Goal: Check status: Check status

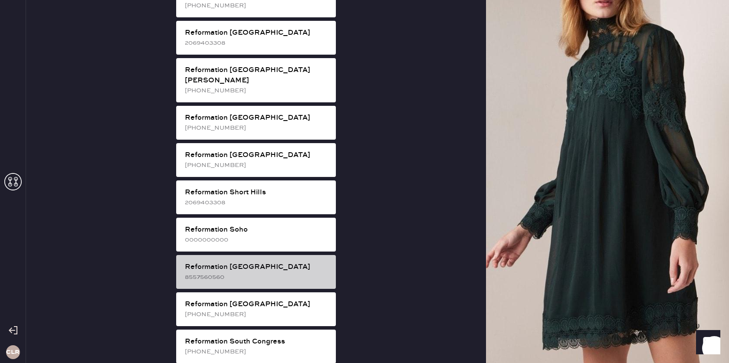
scroll to position [1549, 0]
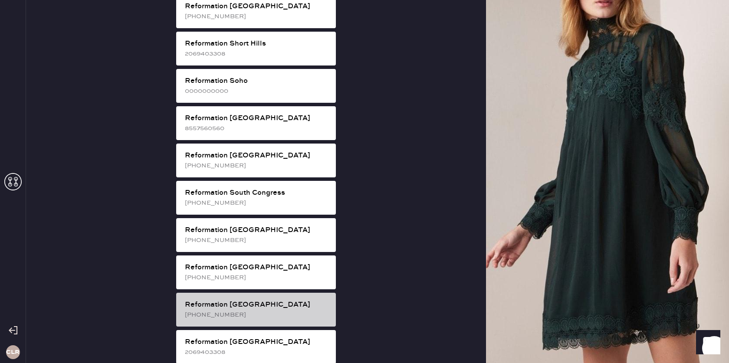
click at [260, 300] on div "Reformation [GEOGRAPHIC_DATA]" at bounding box center [257, 305] width 144 height 10
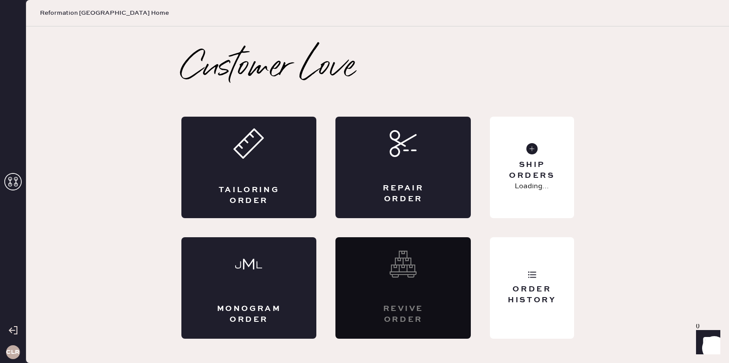
scroll to position [0, 0]
click at [513, 295] on div "Order History" at bounding box center [532, 295] width 70 height 22
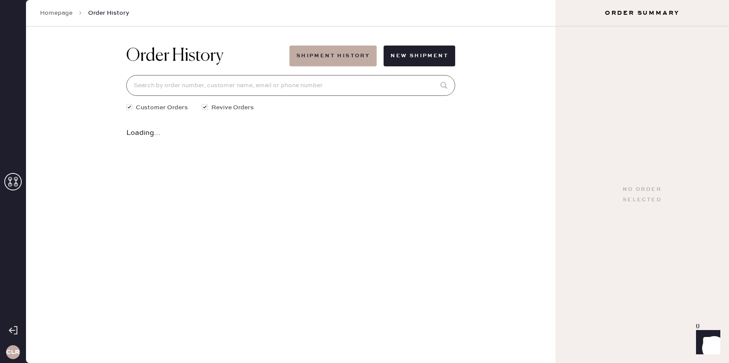
click at [317, 94] on input at bounding box center [290, 85] width 329 height 21
paste input "#80946"
click at [140, 88] on input "#80946" at bounding box center [290, 85] width 329 height 21
click at [251, 89] on input "80946" at bounding box center [290, 85] width 329 height 21
type input "80946"
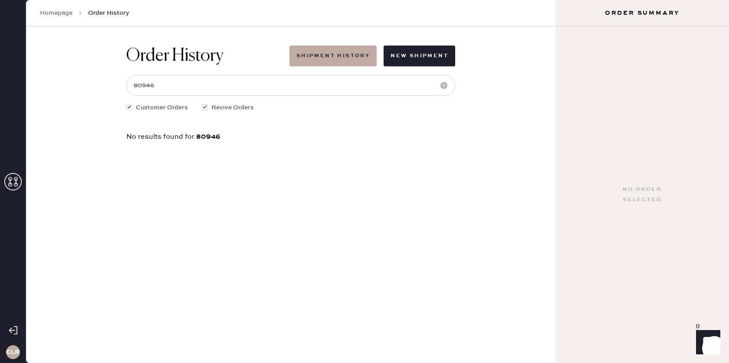
click at [10, 183] on use at bounding box center [12, 181] width 17 height 17
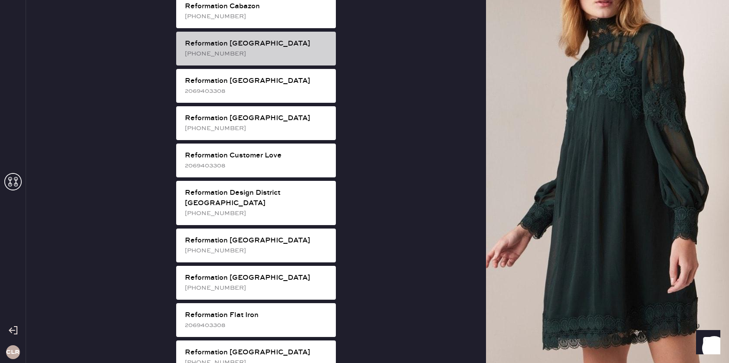
scroll to position [396, 0]
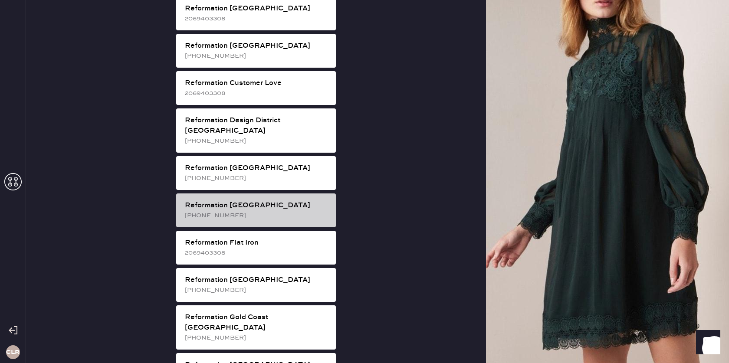
click at [260, 211] on div "[PHONE_NUMBER]" at bounding box center [257, 216] width 144 height 10
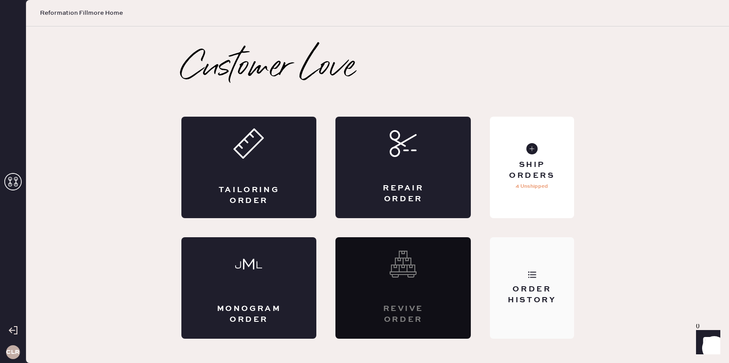
click at [532, 264] on div "Order History" at bounding box center [532, 288] width 84 height 102
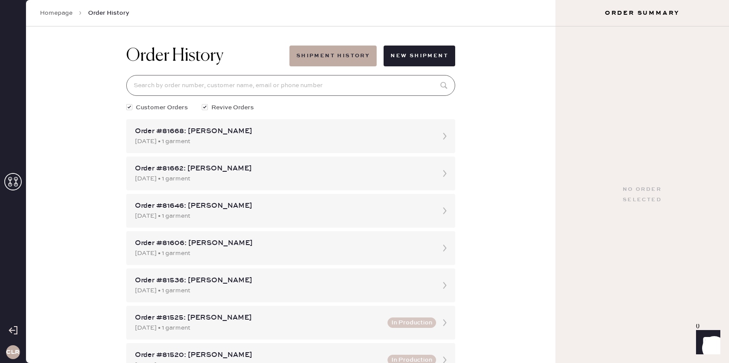
click at [319, 90] on input at bounding box center [290, 85] width 329 height 21
paste input "80946"
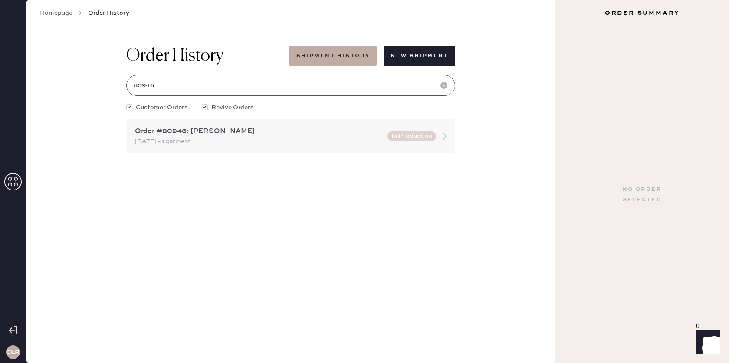
type input "80946"
click at [444, 138] on icon at bounding box center [444, 136] width 17 height 17
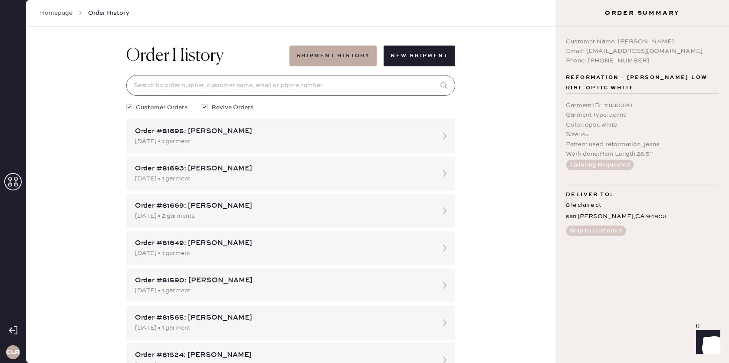
click at [352, 87] on input at bounding box center [290, 85] width 329 height 21
paste input "80946"
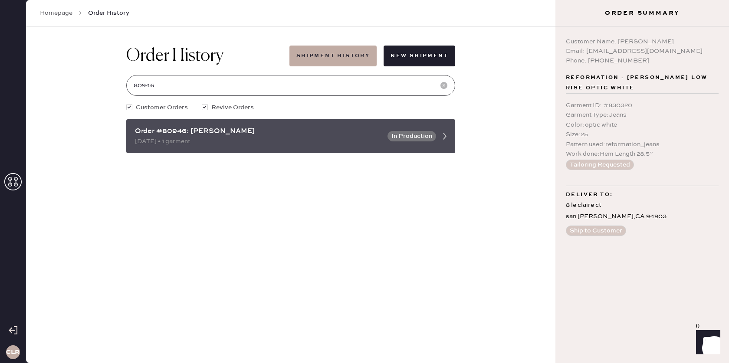
type input "80946"
drag, startPoint x: 186, startPoint y: 132, endPoint x: 145, endPoint y: 133, distance: 41.3
click at [134, 133] on div "Order #80946: [PERSON_NAME] [DATE] • 1 garment In Production" at bounding box center [290, 136] width 329 height 34
copy div "Order #80946"
